Goal: Go to known website: Go to known website

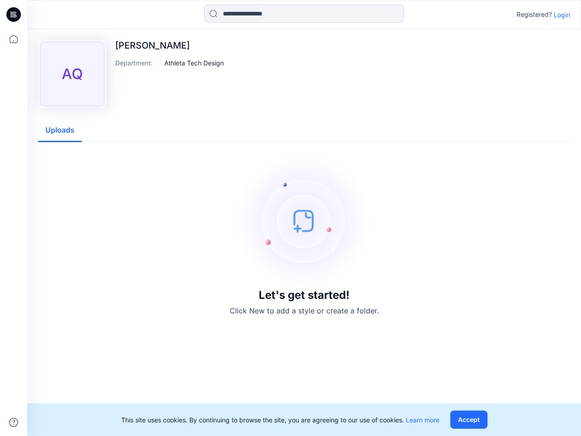
click at [291, 218] on img at bounding box center [304, 221] width 136 height 136
click at [14, 15] on icon at bounding box center [15, 15] width 4 height 0
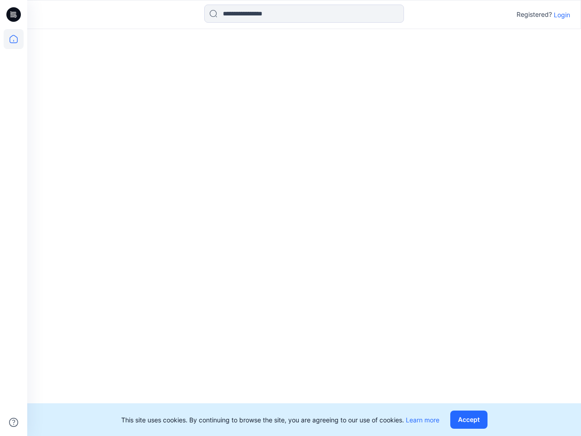
click at [14, 39] on icon at bounding box center [14, 39] width 20 height 20
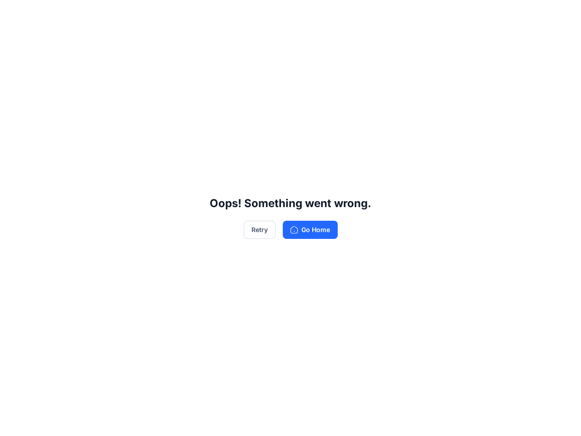
click at [304, 14] on div "Oops! Something went wrong. Retry Go Home" at bounding box center [290, 218] width 581 height 436
click at [562, 15] on div "Oops! Something went wrong. Retry Go Home" at bounding box center [290, 218] width 581 height 436
click at [194, 63] on div "Oops! Something went wrong. Retry Go Home" at bounding box center [290, 218] width 581 height 436
click at [60, 130] on div "Oops! Something went wrong. Retry Go Home" at bounding box center [290, 218] width 581 height 436
click at [471, 420] on div "Oops! Something went wrong. Retry Go Home" at bounding box center [290, 218] width 581 height 436
